Goal: Navigation & Orientation: Find specific page/section

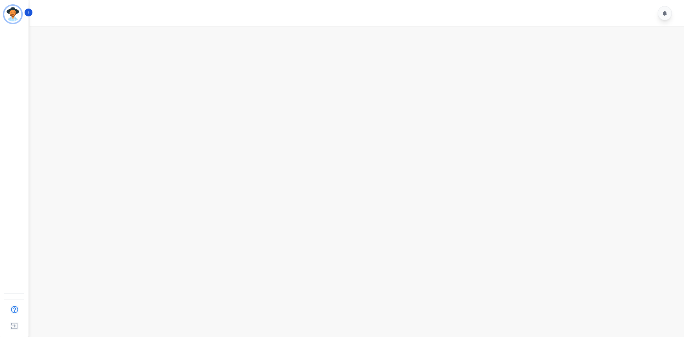
drag, startPoint x: 173, startPoint y: 58, endPoint x: 136, endPoint y: 52, distance: 37.5
click at [164, 57] on main at bounding box center [355, 194] width 657 height 337
drag, startPoint x: 527, startPoint y: 21, endPoint x: 265, endPoint y: 12, distance: 262.0
click at [526, 22] on div at bounding box center [358, 13] width 657 height 26
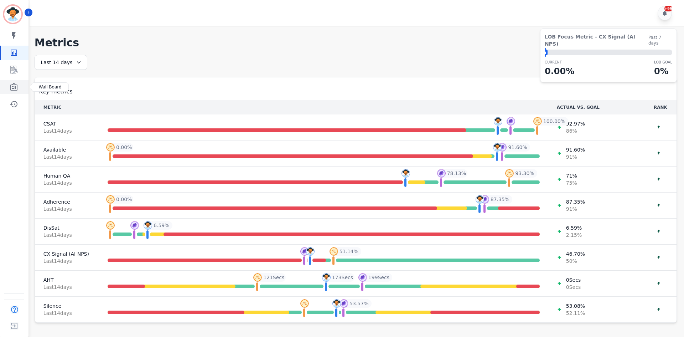
click at [17, 91] on link "Sidebar" at bounding box center [14, 87] width 27 height 14
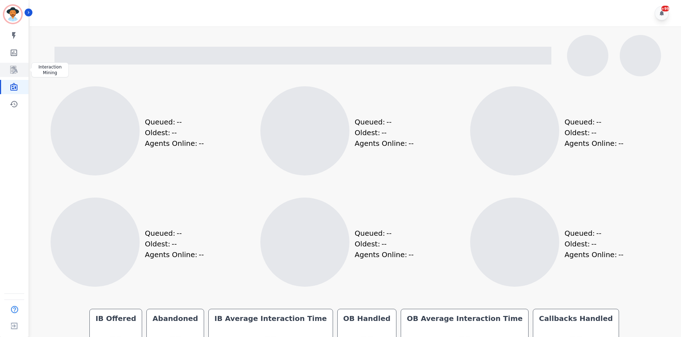
click at [19, 72] on link "Sidebar" at bounding box center [14, 70] width 27 height 14
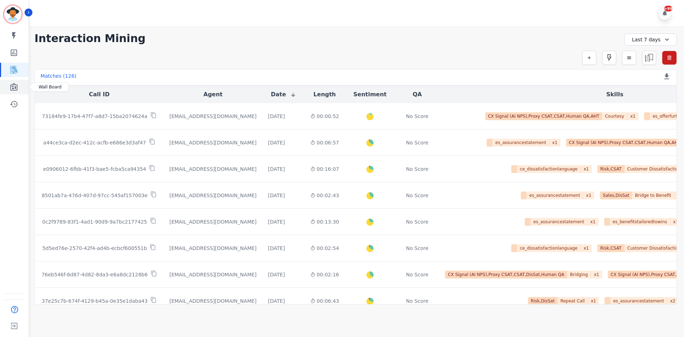
click at [10, 90] on icon "Sidebar" at bounding box center [14, 87] width 9 height 9
